Goal: Task Accomplishment & Management: Manage account settings

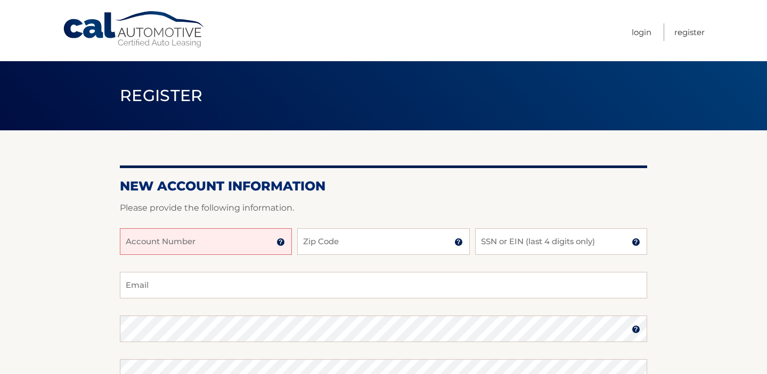
click at [239, 248] on input "Account Number" at bounding box center [206, 241] width 172 height 27
type input "44455991831"
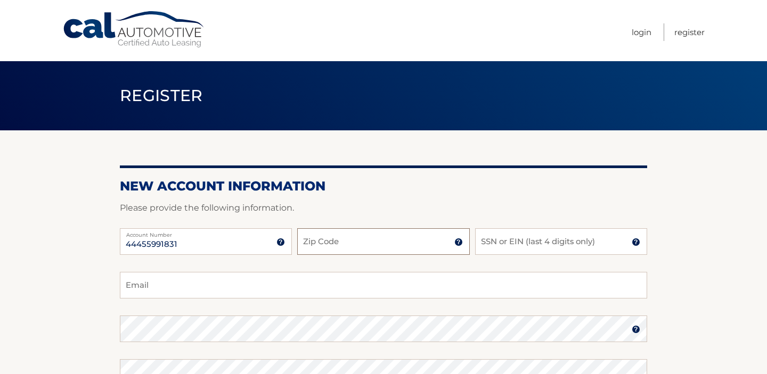
click at [328, 242] on input "Zip Code" at bounding box center [383, 241] width 172 height 27
type input "11218"
click at [523, 243] on input "SSN or EIN (last 4 digits only)" at bounding box center [561, 241] width 172 height 27
click at [667, 277] on section "New Account Information Please provide the following information. 44455991831 A…" at bounding box center [383, 338] width 767 height 416
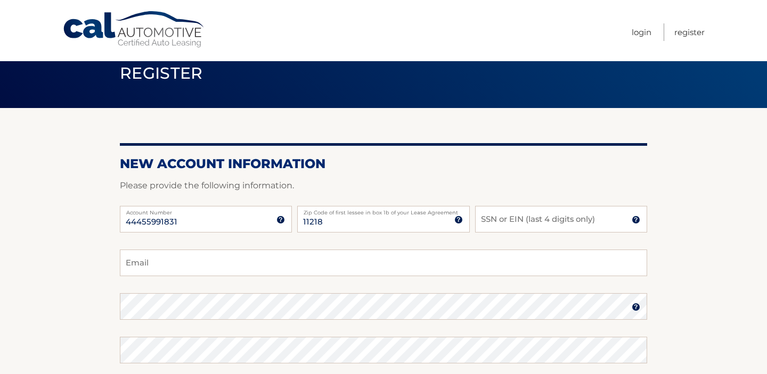
scroll to position [25, 0]
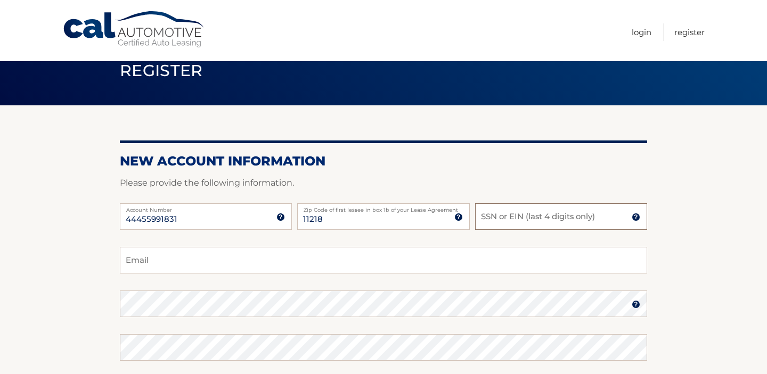
click at [531, 220] on input "SSN or EIN (last 4 digits only)" at bounding box center [561, 216] width 172 height 27
click at [380, 262] on input "Email" at bounding box center [383, 260] width 527 height 27
type input "[EMAIL_ADDRESS][DOMAIN_NAME]"
click at [509, 221] on input "SSN or EIN (last 4 digits only)" at bounding box center [561, 216] width 172 height 27
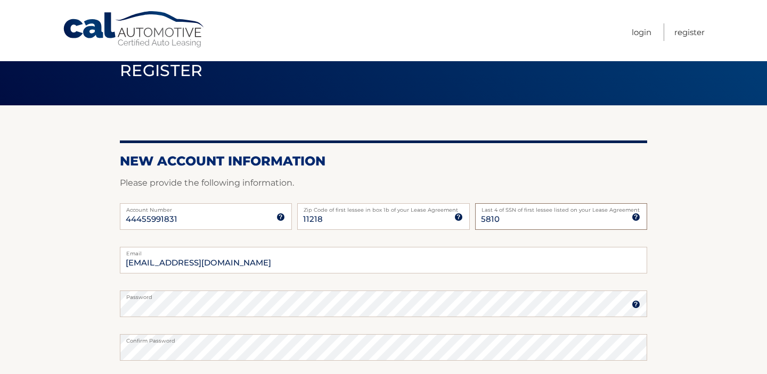
type input "5810"
click at [733, 236] on section "New Account Information Please provide the following information. 44455991831 A…" at bounding box center [383, 313] width 767 height 416
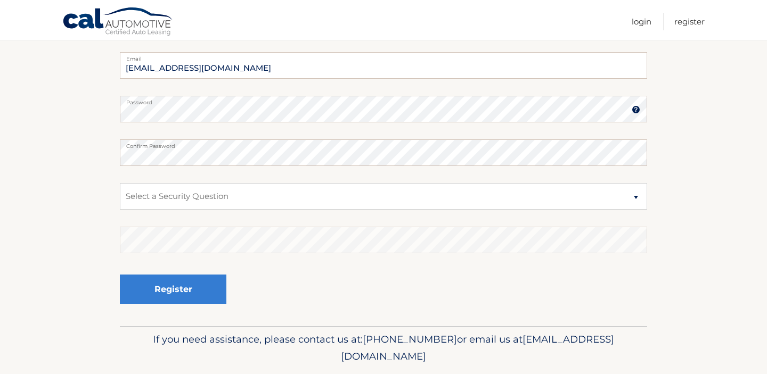
scroll to position [225, 0]
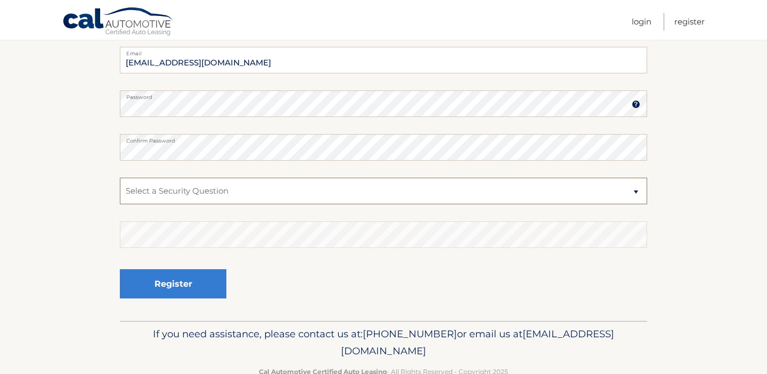
click at [308, 187] on select "Select a Security Question What was the name of your elementary school? What is…" at bounding box center [383, 191] width 527 height 27
select select "2"
click at [120, 178] on select "Select a Security Question What was the name of your elementary school? What is…" at bounding box center [383, 191] width 527 height 27
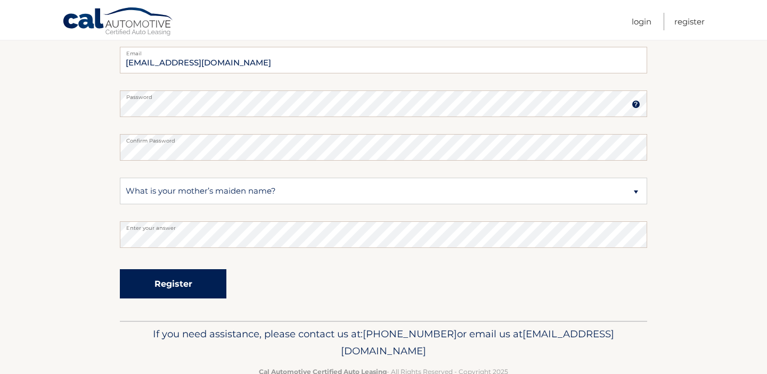
click at [190, 281] on button "Register" at bounding box center [173, 283] width 106 height 29
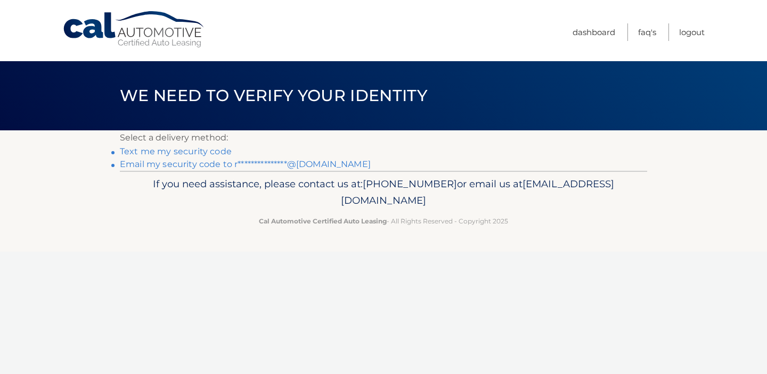
click at [186, 163] on link "**********" at bounding box center [245, 164] width 251 height 10
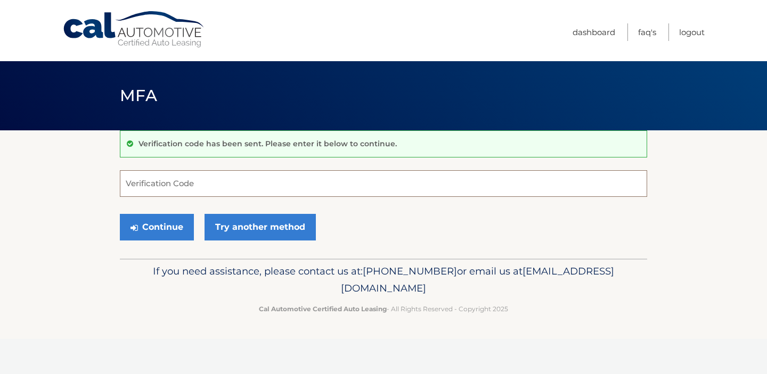
click at [151, 180] on input "Verification Code" at bounding box center [383, 183] width 527 height 27
type input "524806"
click at [169, 235] on button "Continue" at bounding box center [157, 227] width 74 height 27
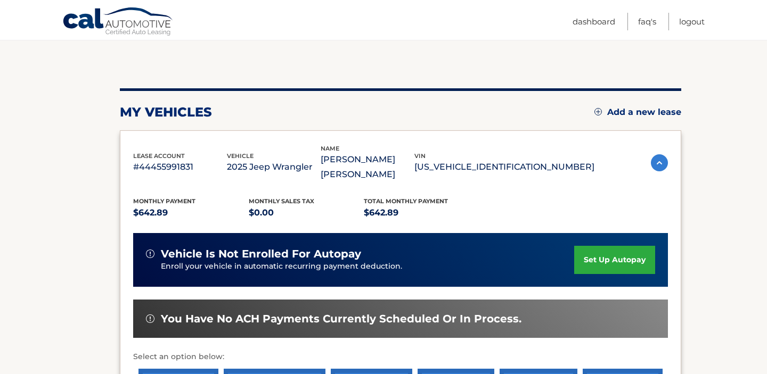
scroll to position [95, 0]
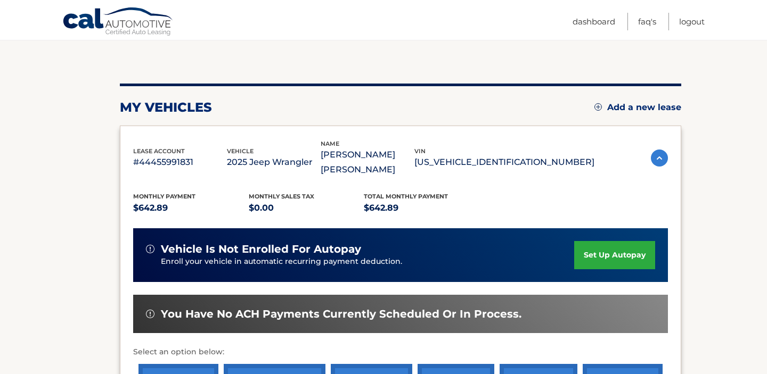
click at [637, 262] on link "set up autopay" at bounding box center [614, 255] width 81 height 28
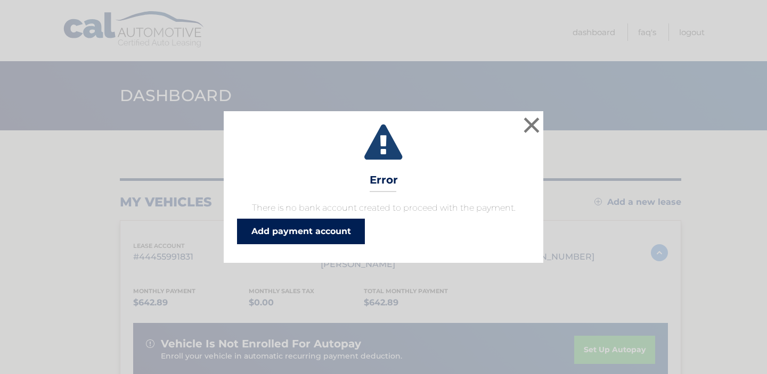
click at [288, 227] on link "Add payment account" at bounding box center [301, 232] width 128 height 26
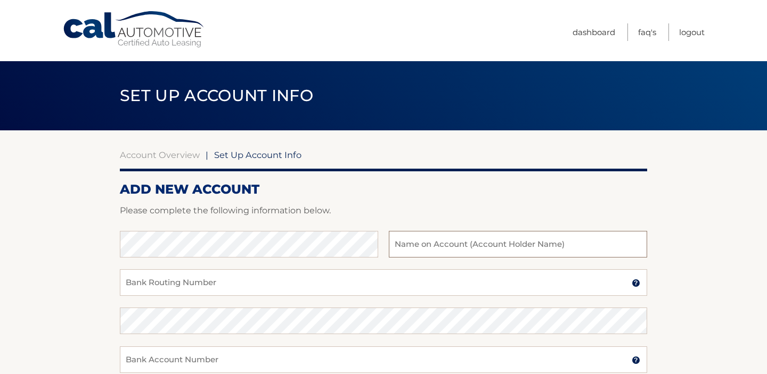
click at [417, 243] on input "text" at bounding box center [518, 244] width 258 height 27
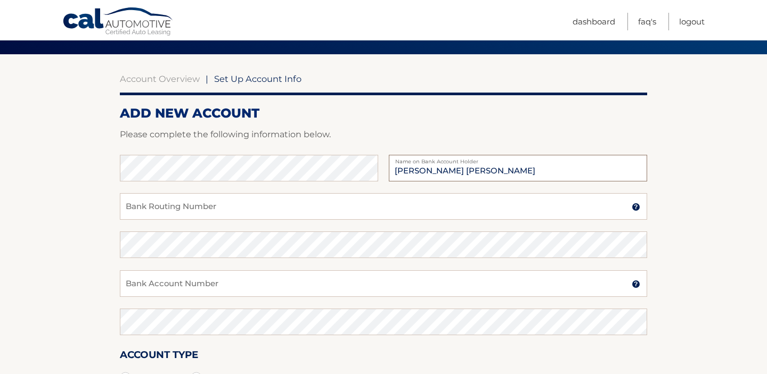
scroll to position [75, 0]
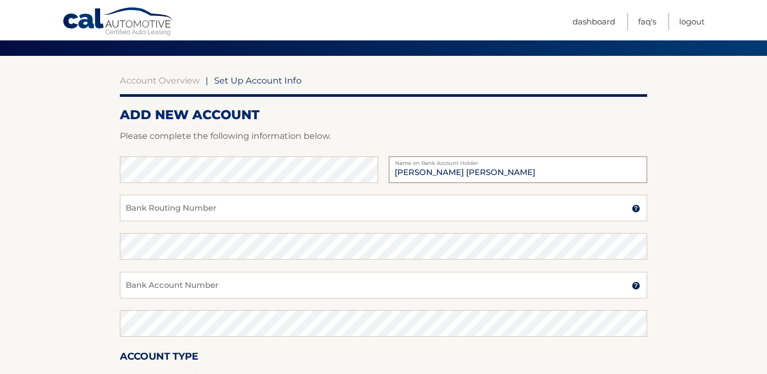
type input "Dora Delgado Rolando"
click at [186, 287] on input "Bank Account Number" at bounding box center [383, 285] width 527 height 27
type input "3079095414"
click at [202, 199] on input "Bank Routing Number" at bounding box center [383, 208] width 527 height 27
type input "051405515"
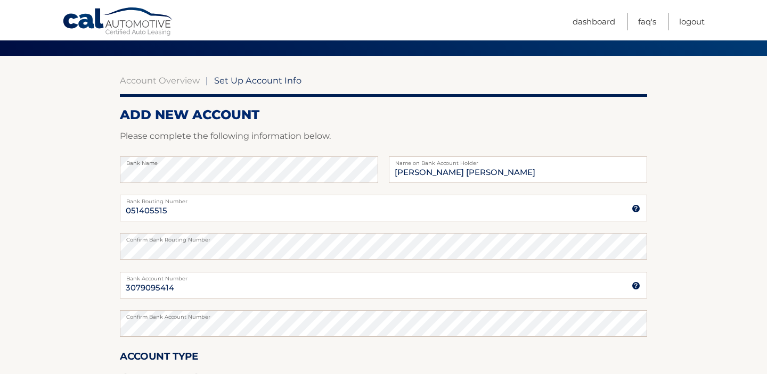
click at [96, 265] on section "Account Overview | Set Up Account Info ADD NEW ACCOUNT Please complete the foll…" at bounding box center [383, 259] width 767 height 406
click at [143, 212] on input "051405515" at bounding box center [383, 208] width 527 height 27
click at [145, 209] on input "Bank Routing Number" at bounding box center [383, 208] width 527 height 27
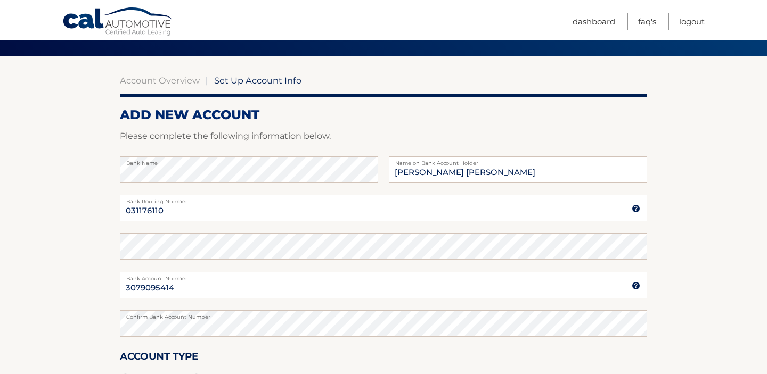
type input "031176110"
click at [109, 259] on section "Account Overview | Set Up Account Info ADD NEW ACCOUNT Please complete the foll…" at bounding box center [383, 259] width 767 height 406
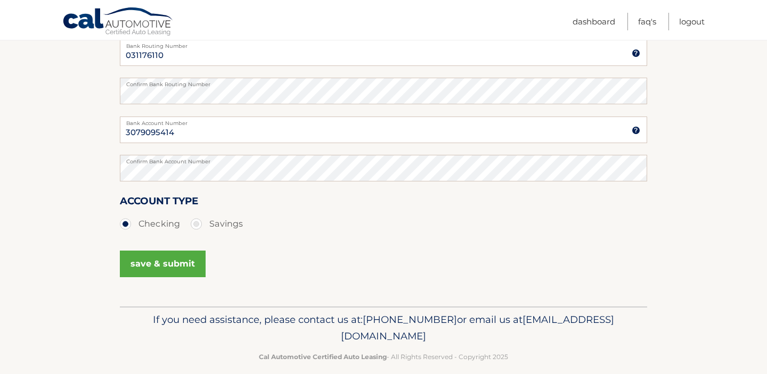
scroll to position [243, 0]
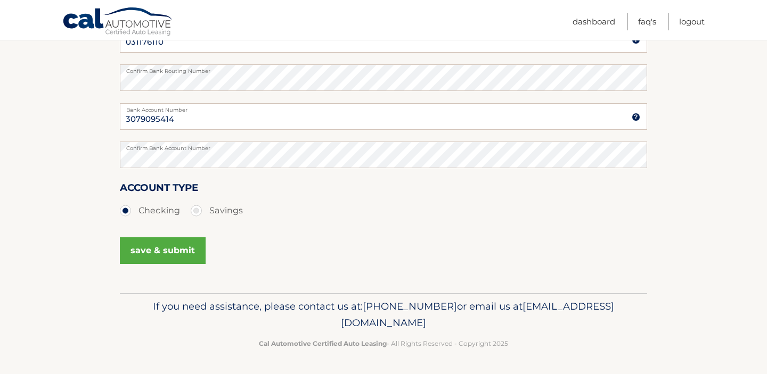
click at [158, 249] on button "save & submit" at bounding box center [163, 250] width 86 height 27
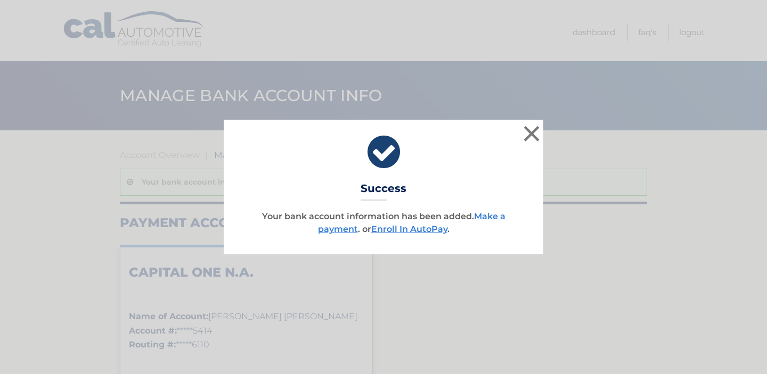
click at [431, 227] on link "Enroll In AutoPay" at bounding box center [409, 229] width 76 height 10
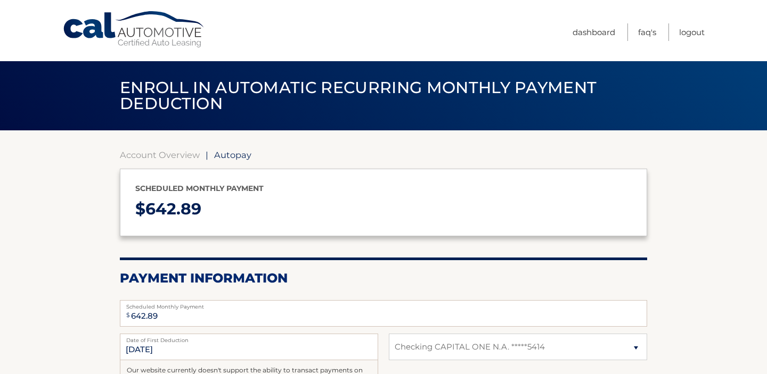
select select "OWU4NmFlYjQtZGU0Mi00YmZiLWJjOWYtZGZlZGQ1MjEzMjll"
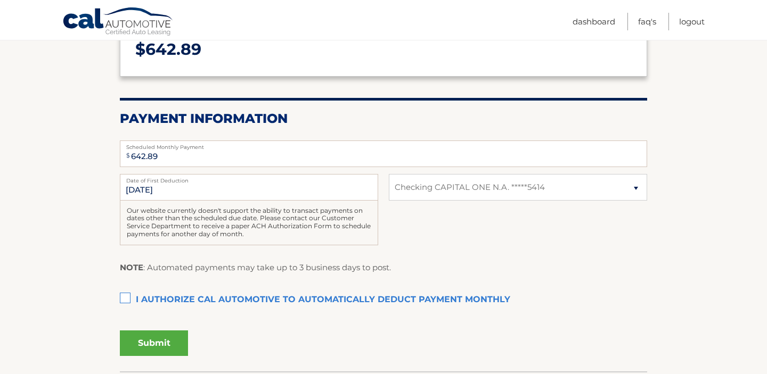
scroll to position [162, 0]
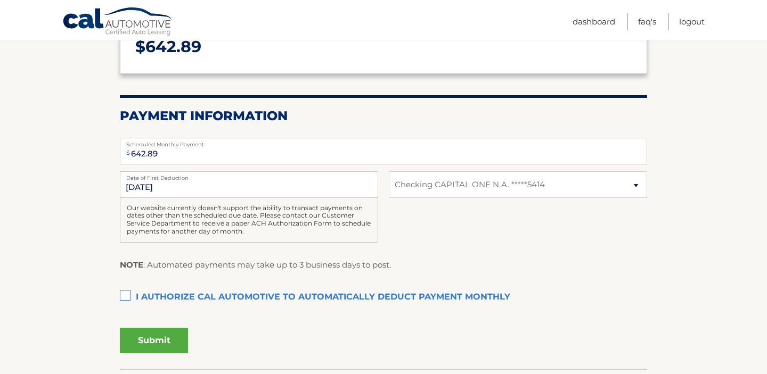
click at [126, 293] on label "I authorize cal automotive to automatically deduct payment monthly This checkbo…" at bounding box center [383, 297] width 527 height 21
click at [0, 0] on input "I authorize cal automotive to automatically deduct payment monthly This checkbo…" at bounding box center [0, 0] width 0 height 0
click at [161, 337] on button "Submit" at bounding box center [154, 341] width 68 height 26
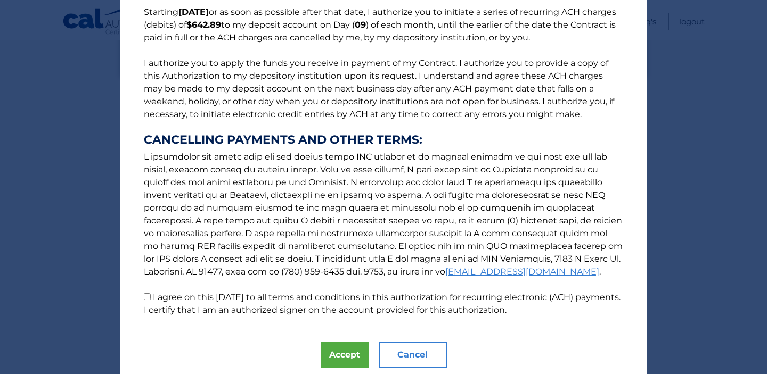
scroll to position [128, 0]
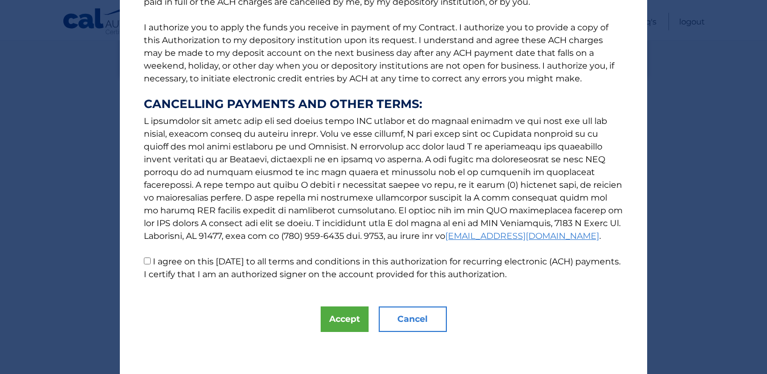
click at [147, 262] on input "I agree on this [DATE] to all terms and conditions in this authorization for re…" at bounding box center [147, 261] width 7 height 7
checkbox input "true"
click at [344, 323] on button "Accept" at bounding box center [345, 320] width 48 height 26
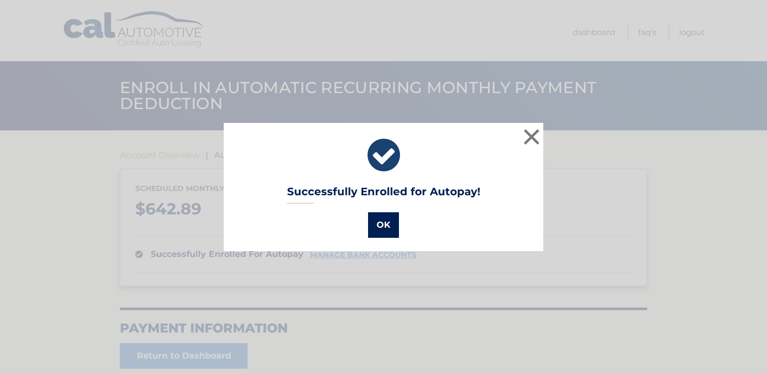
click at [385, 223] on button "OK" at bounding box center [383, 225] width 31 height 26
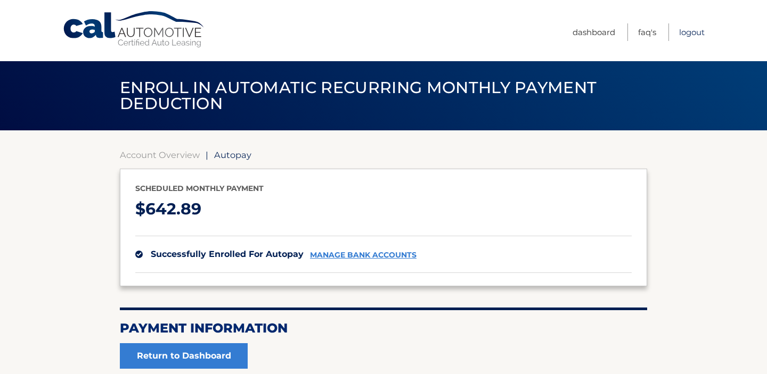
click at [690, 29] on link "Logout" at bounding box center [692, 32] width 26 height 18
